Goal: Information Seeking & Learning: Learn about a topic

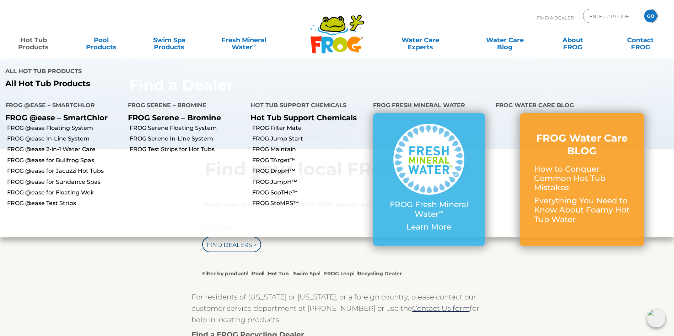
click at [35, 40] on link "Hot Tub Products" at bounding box center [33, 40] width 53 height 14
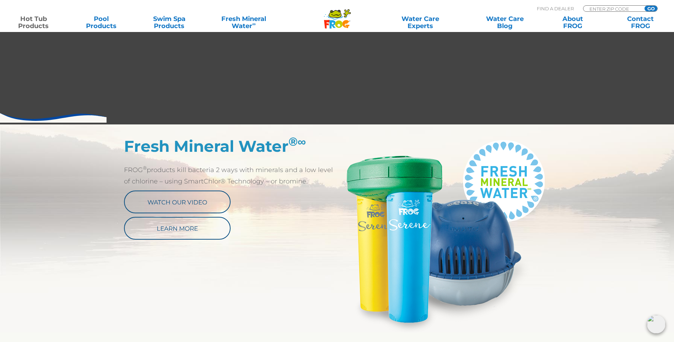
scroll to position [289, 0]
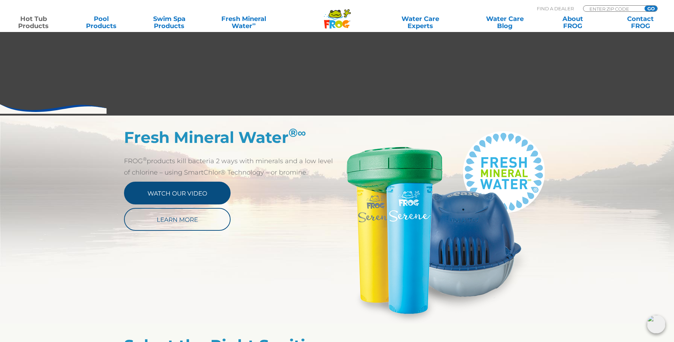
click at [170, 193] on link "Watch Our Video" at bounding box center [177, 192] width 107 height 23
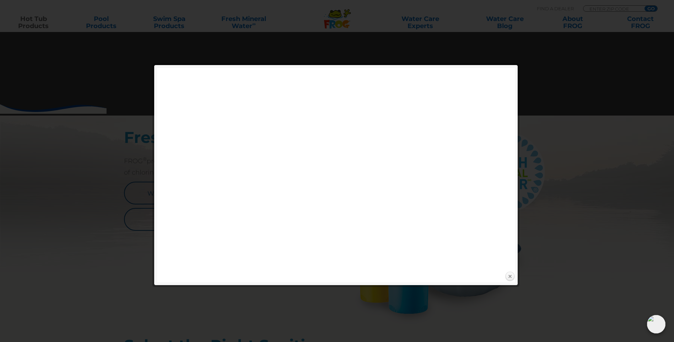
click at [507, 275] on link "Close" at bounding box center [509, 276] width 11 height 11
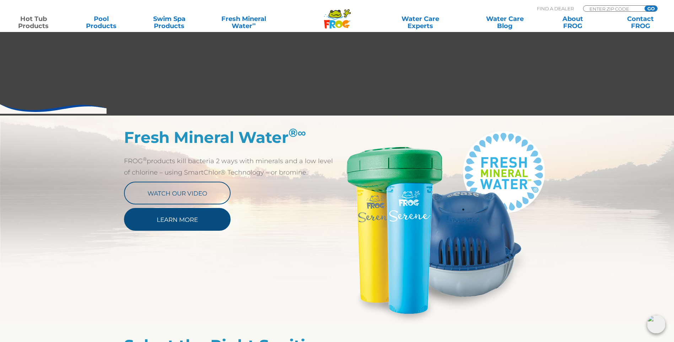
click at [154, 218] on link "Learn More" at bounding box center [177, 219] width 107 height 23
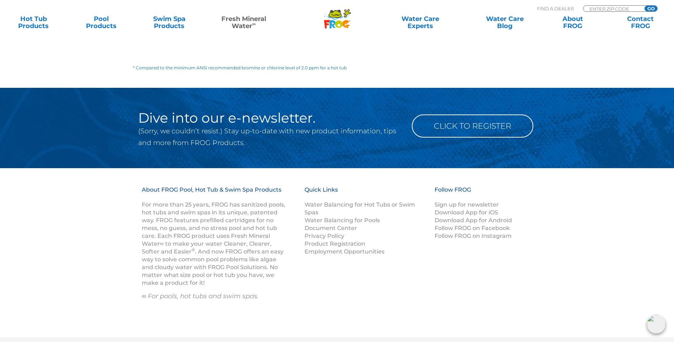
scroll to position [1030, 0]
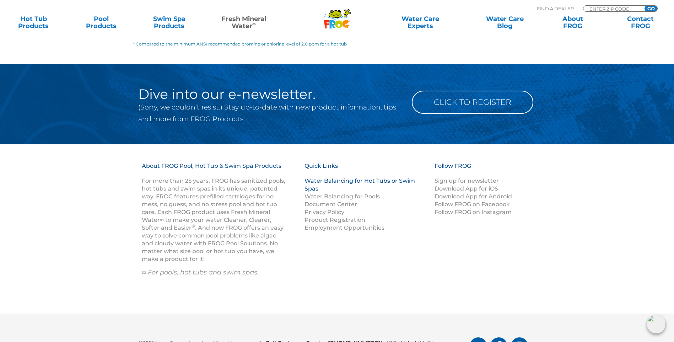
click at [330, 177] on link "Water Balancing for Hot Tubs or Swim Spas" at bounding box center [359, 184] width 110 height 15
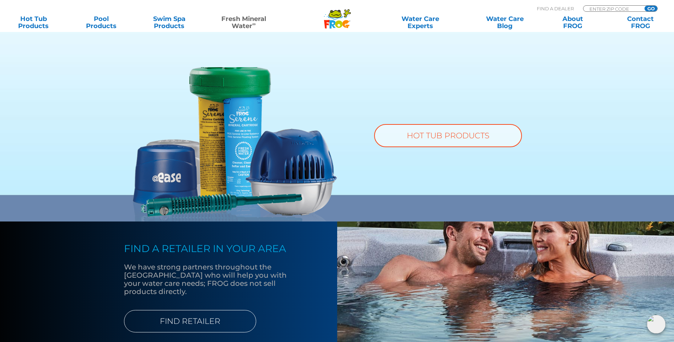
scroll to position [507, 0]
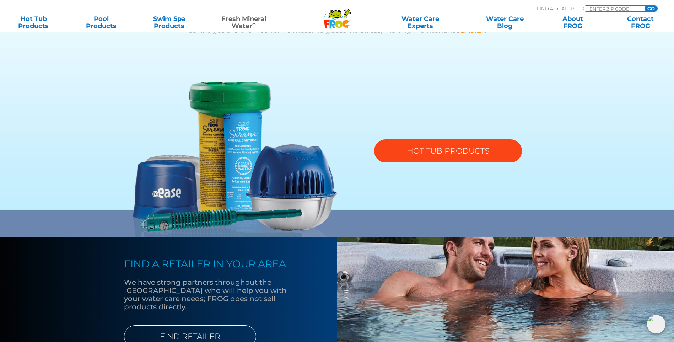
click at [418, 149] on link "HOT TUB PRODUCTS" at bounding box center [448, 150] width 148 height 23
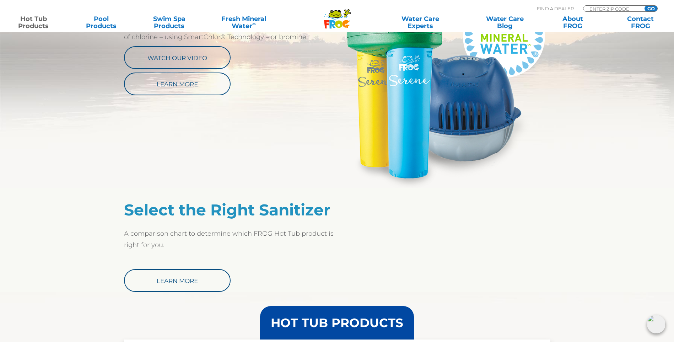
scroll to position [426, 0]
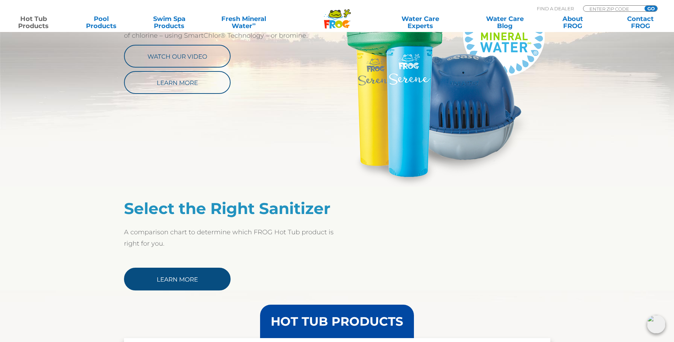
click at [163, 275] on link "Learn More" at bounding box center [177, 278] width 107 height 23
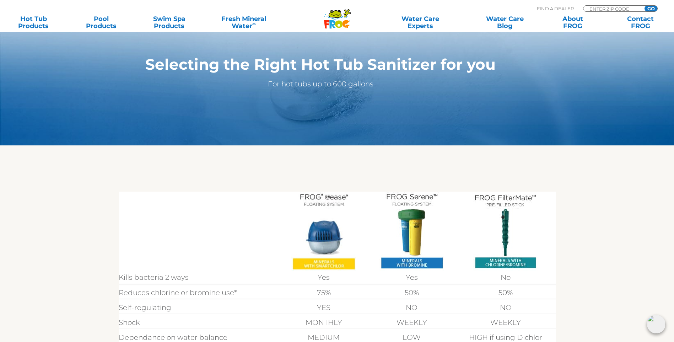
scroll to position [71, 0]
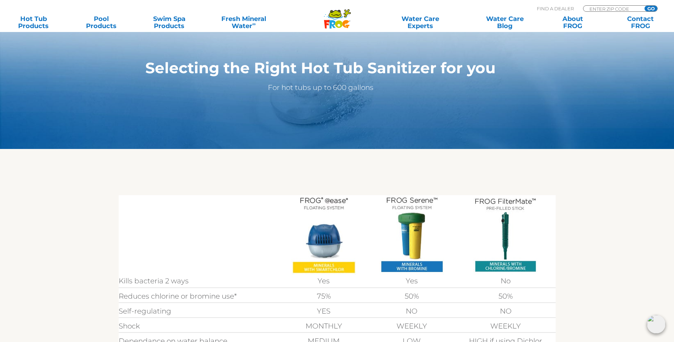
click at [328, 205] on img at bounding box center [323, 235] width 65 height 80
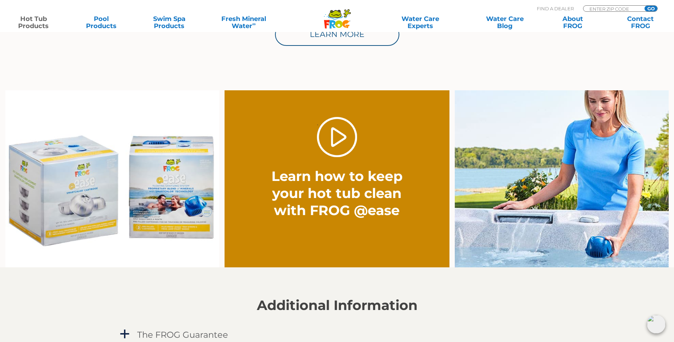
scroll to position [497, 0]
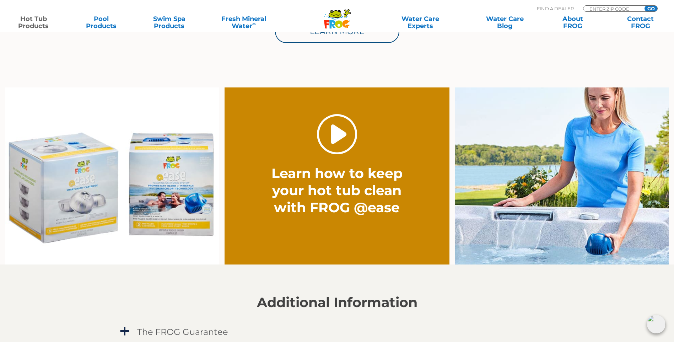
click at [328, 137] on link "." at bounding box center [337, 134] width 40 height 40
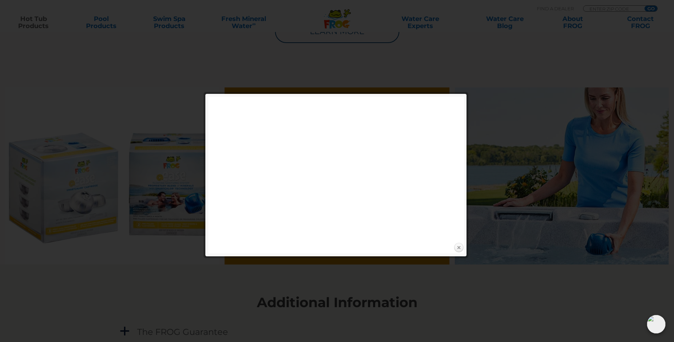
click at [460, 246] on link "Close" at bounding box center [458, 247] width 11 height 11
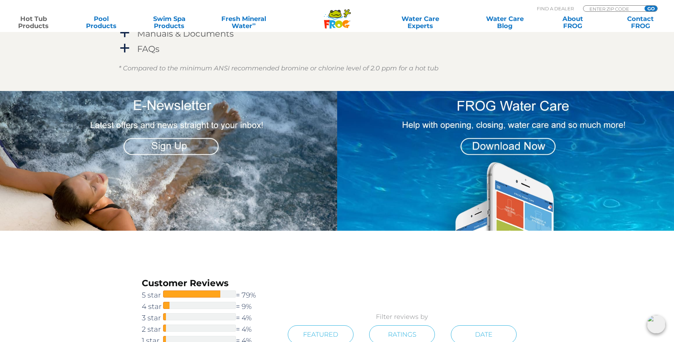
scroll to position [817, 0]
